Goal: Information Seeking & Learning: Learn about a topic

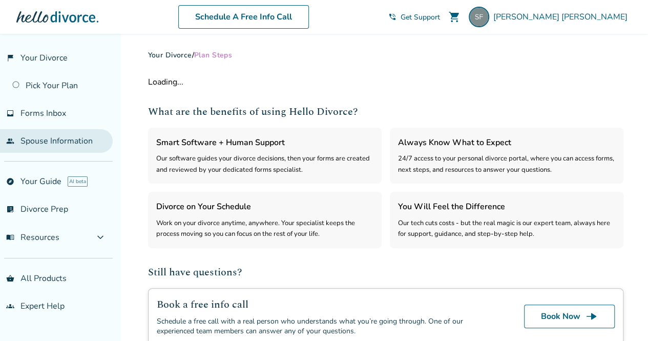
select select "***"
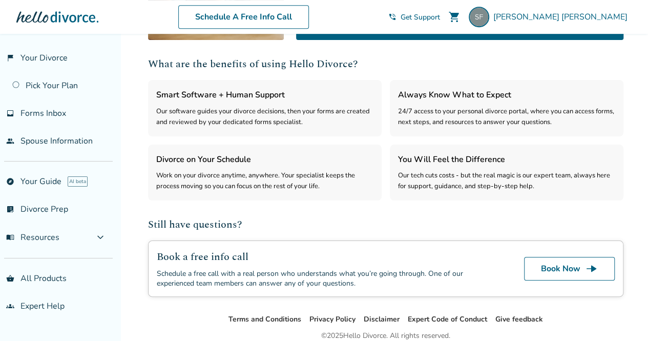
scroll to position [300, 0]
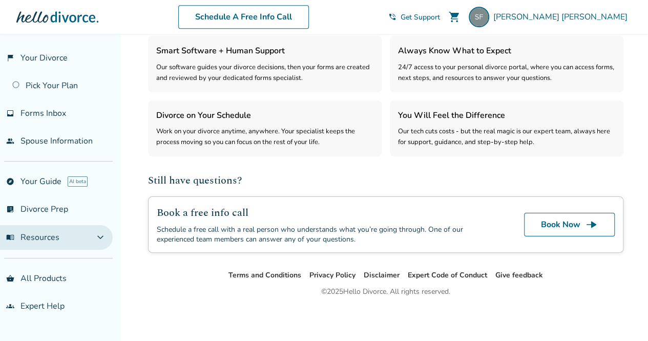
click at [72, 232] on button "menu_book Resources expand_more" at bounding box center [56, 237] width 113 height 25
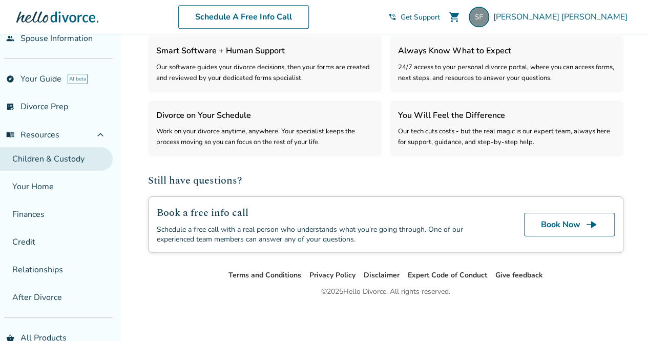
scroll to position [146, 0]
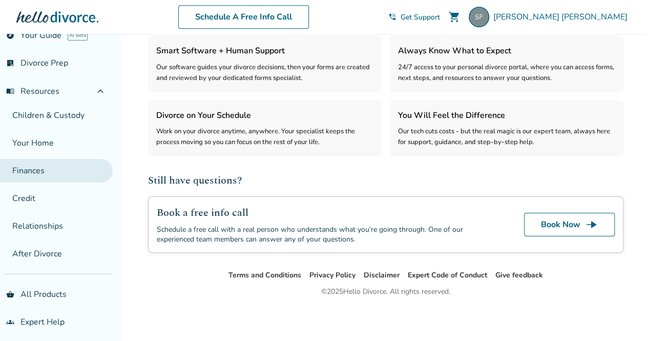
click at [61, 175] on link "Finances" at bounding box center [56, 171] width 113 height 24
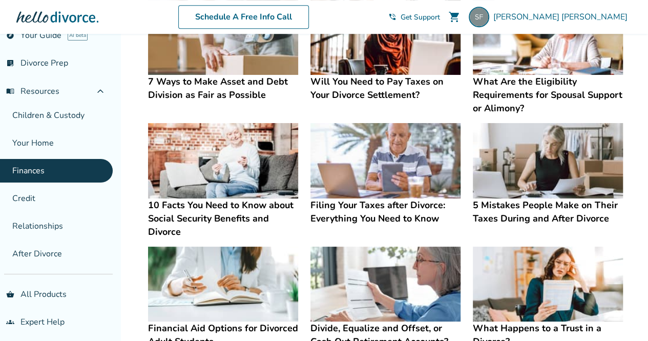
scroll to position [307, 0]
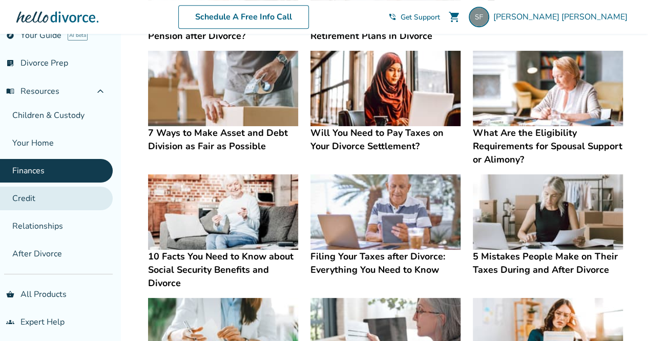
click at [25, 200] on link "Credit" at bounding box center [56, 199] width 113 height 24
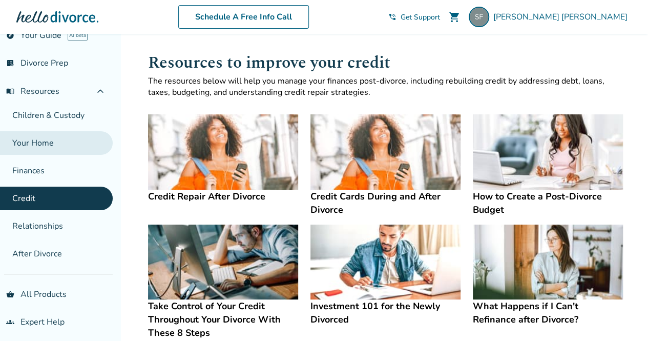
click at [43, 144] on link "Your Home" at bounding box center [56, 143] width 113 height 24
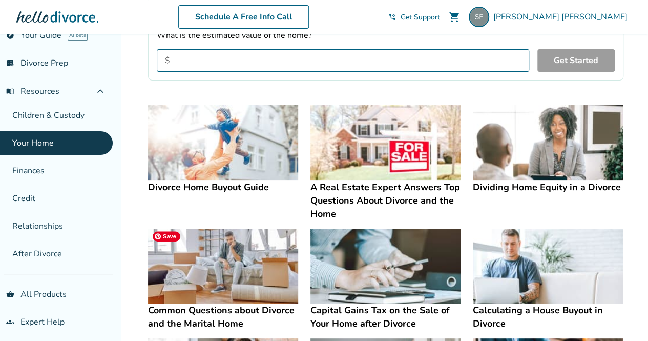
scroll to position [205, 0]
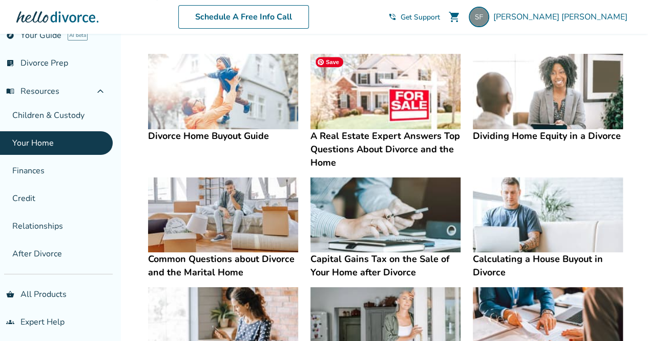
click at [321, 90] on img at bounding box center [386, 91] width 150 height 75
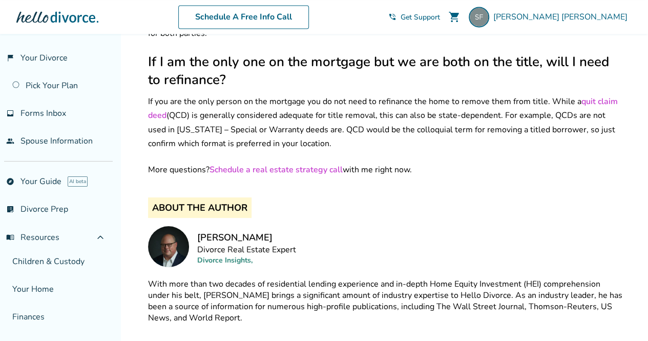
scroll to position [4687, 0]
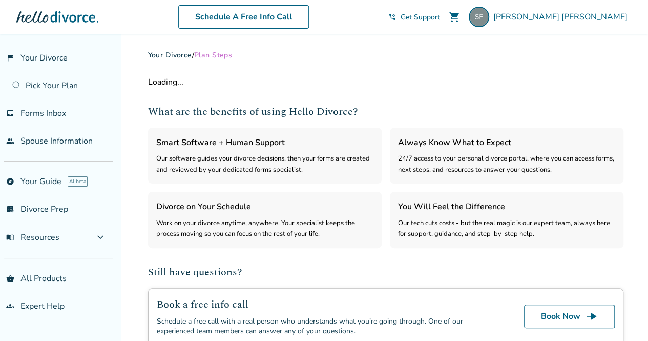
select select "***"
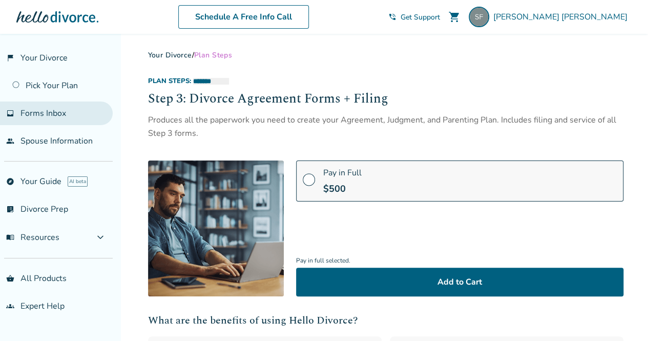
click at [58, 112] on span "Forms Inbox" at bounding box center [43, 113] width 46 height 11
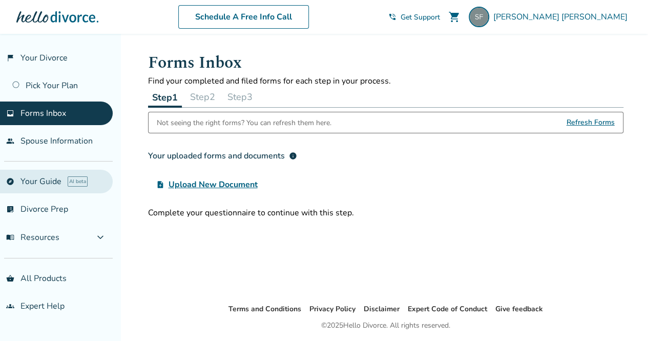
click at [49, 187] on link "explore Your Guide AI beta" at bounding box center [56, 182] width 113 height 24
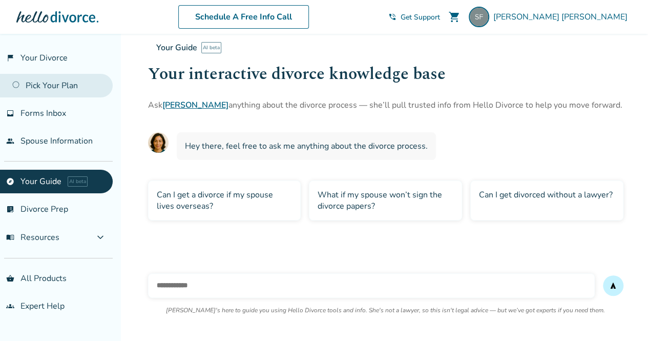
click at [59, 82] on link "Pick Your Plan" at bounding box center [56, 86] width 113 height 24
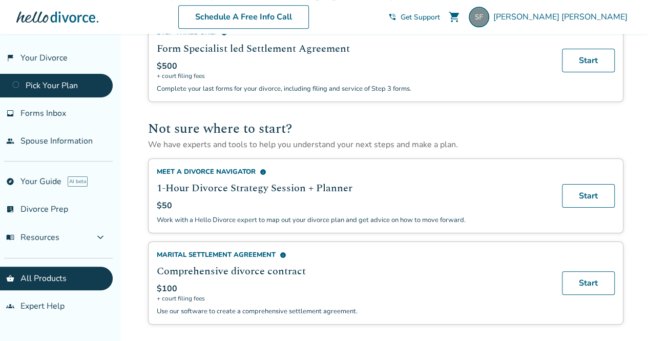
scroll to position [579, 0]
